Goal: Check status

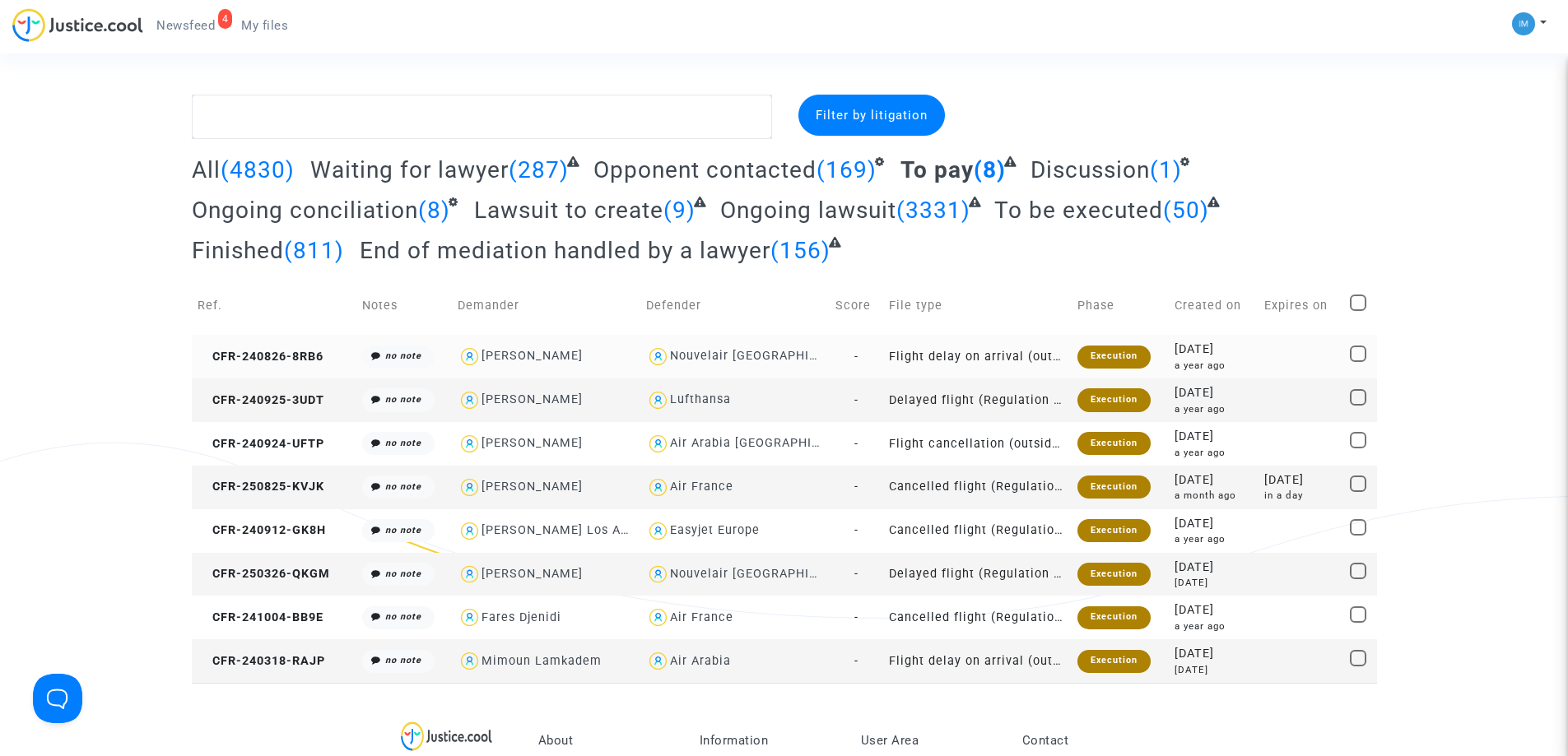
click at [1111, 357] on div "Execution" at bounding box center [1114, 357] width 73 height 24
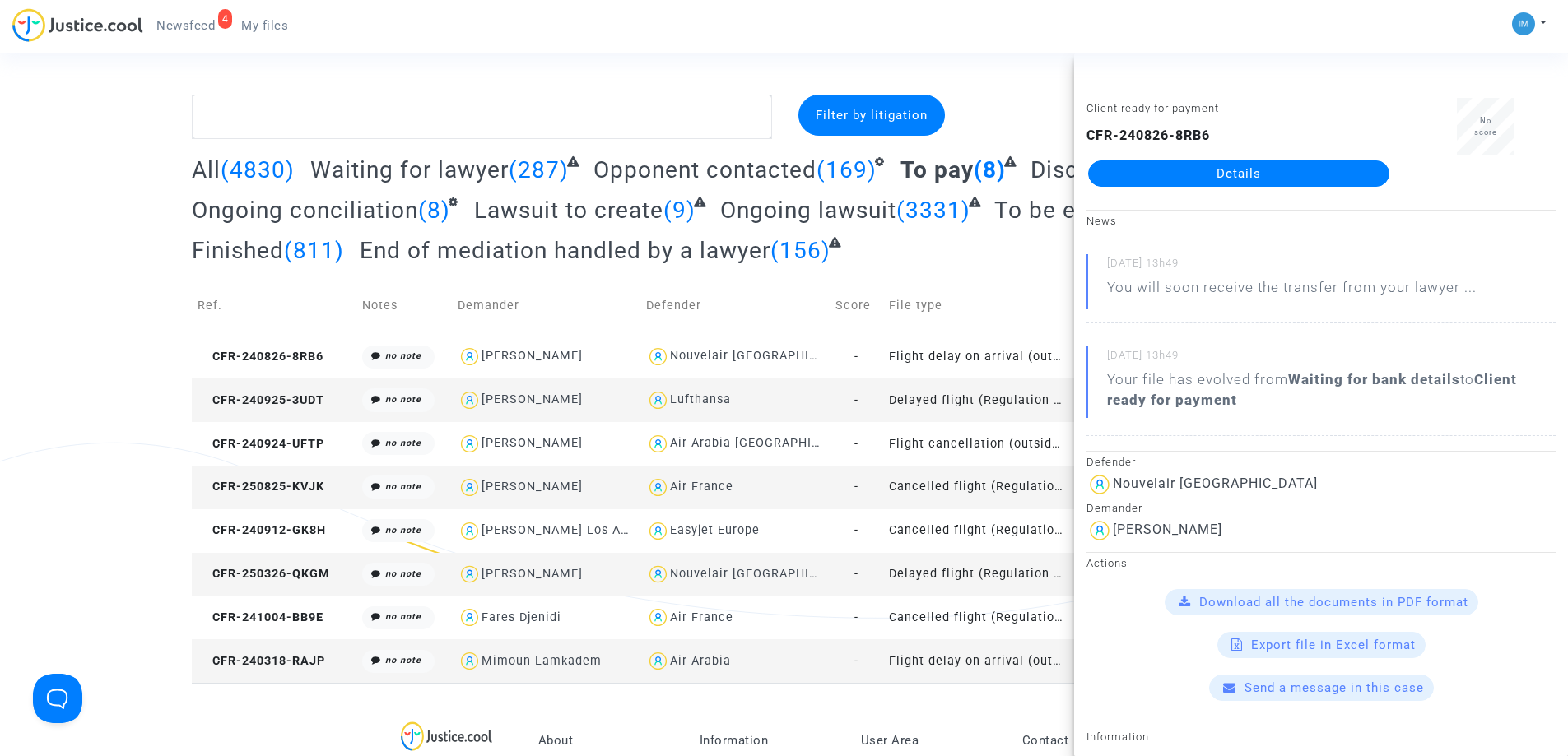
click at [1250, 168] on link "Details" at bounding box center [1239, 173] width 302 height 26
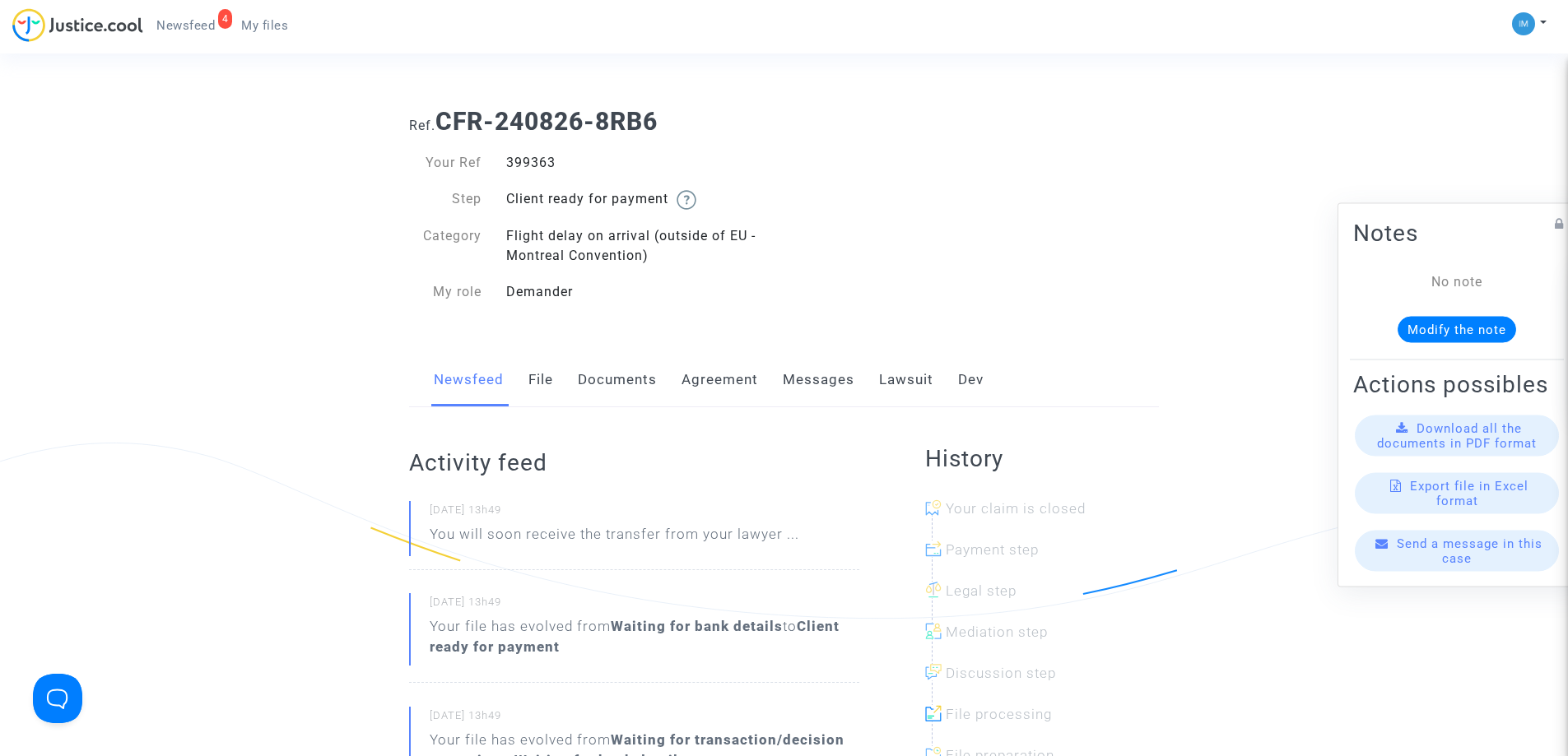
click at [904, 374] on link "Lawsuit" at bounding box center [905, 379] width 54 height 54
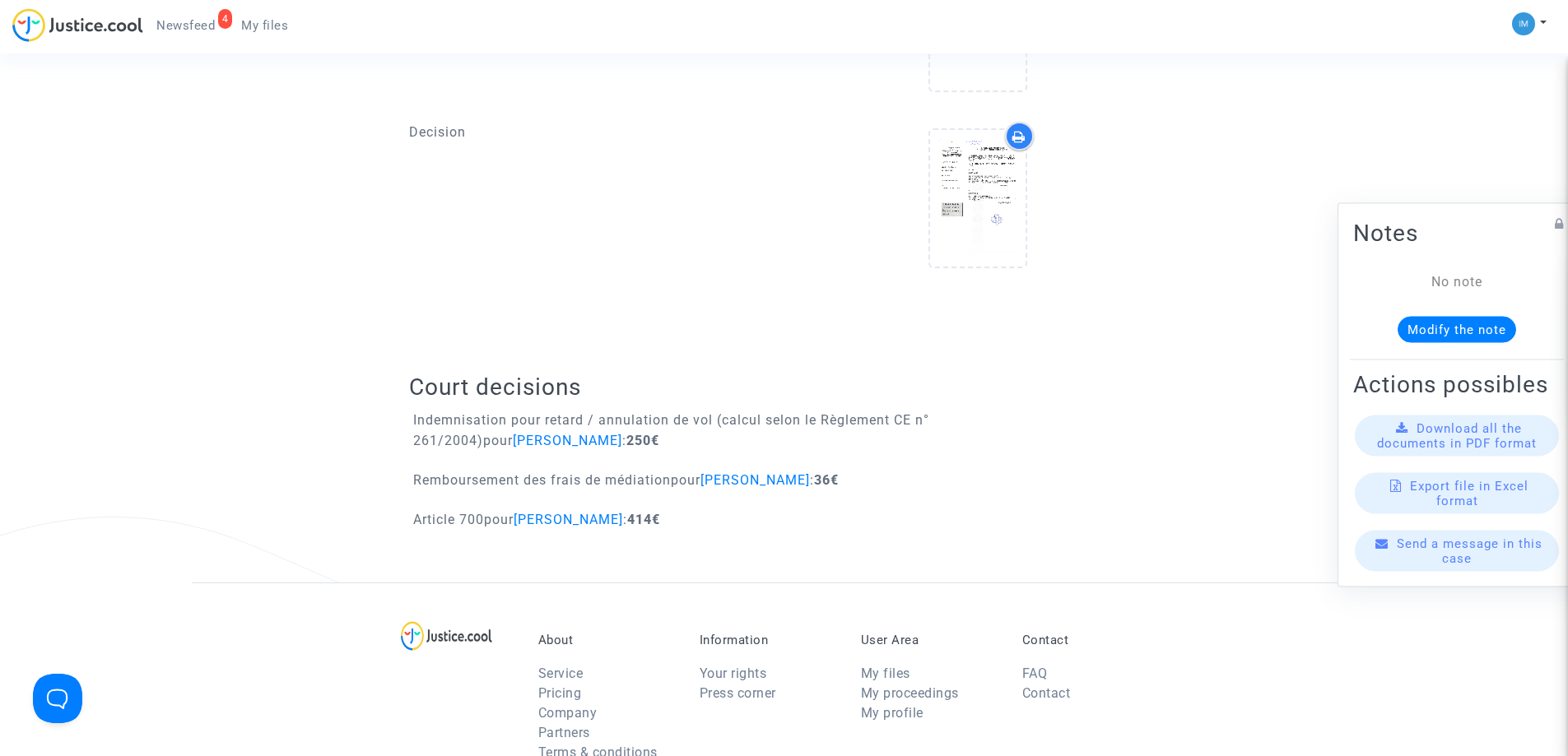
scroll to position [879, 0]
